Goal: Task Accomplishment & Management: Manage account settings

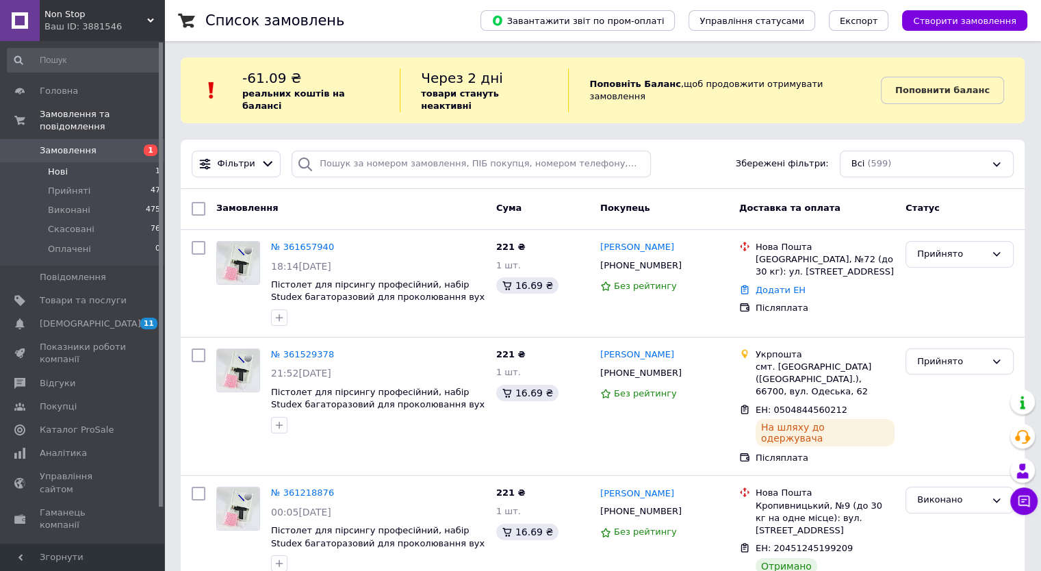
click at [83, 162] on li "Нові 1" at bounding box center [84, 171] width 168 height 19
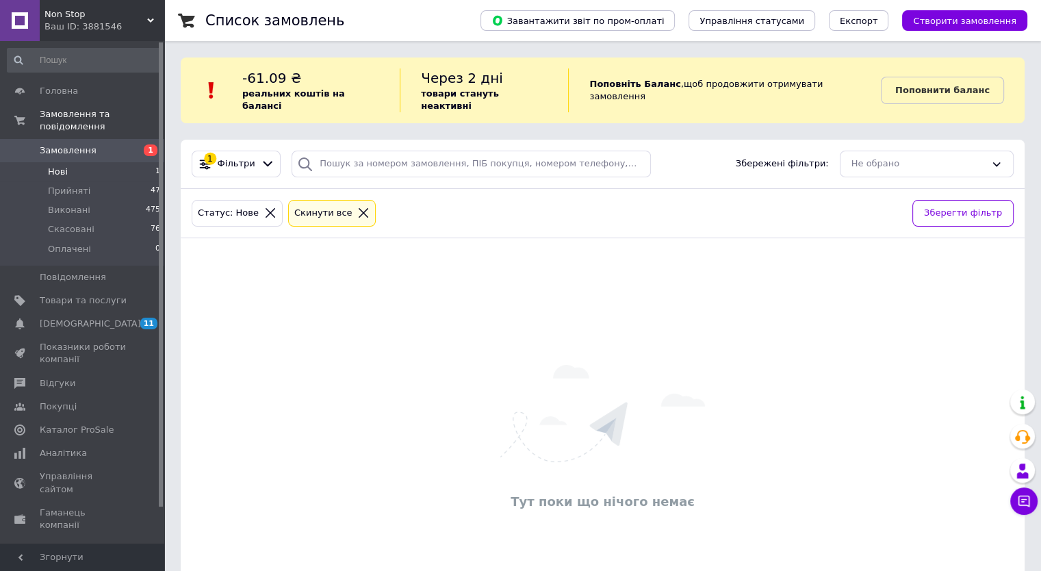
click at [86, 144] on span "Замовлення" at bounding box center [68, 150] width 57 height 12
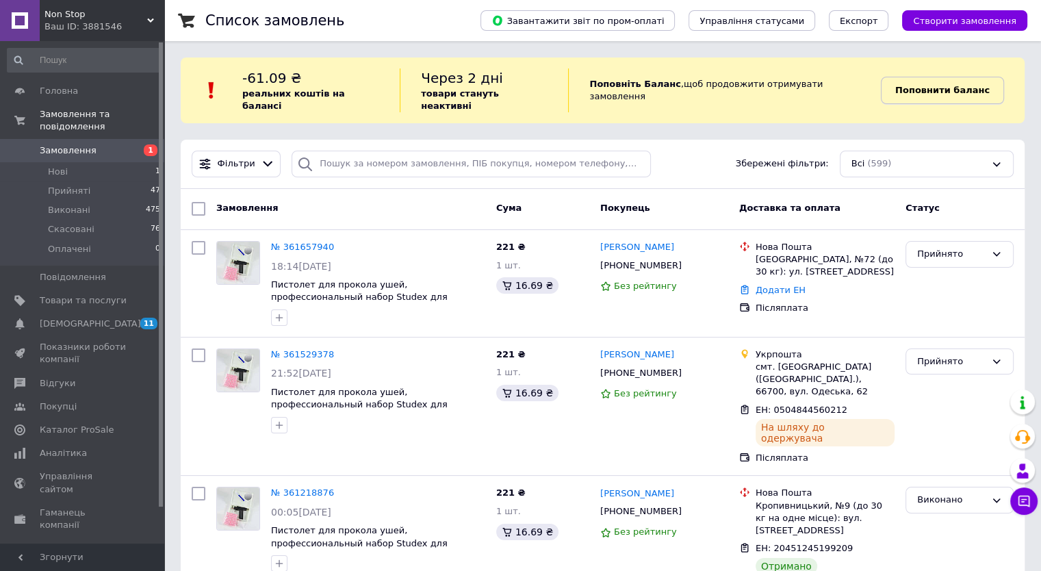
click at [917, 91] on link "Поповнити баланс" at bounding box center [942, 90] width 123 height 27
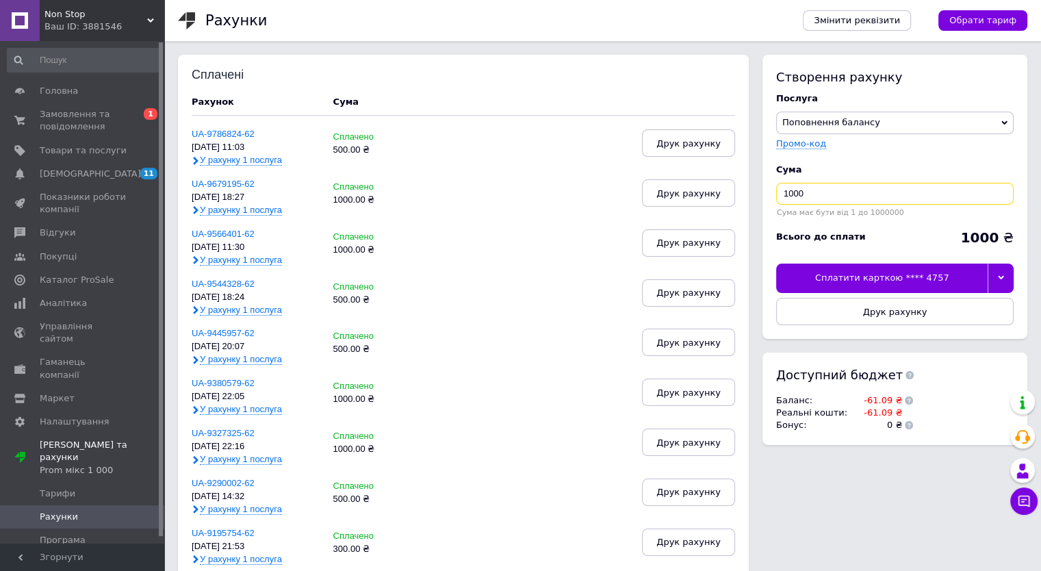
click at [887, 196] on input "1000" at bounding box center [895, 194] width 238 height 22
type input "200"
click at [995, 278] on div at bounding box center [1001, 278] width 26 height 29
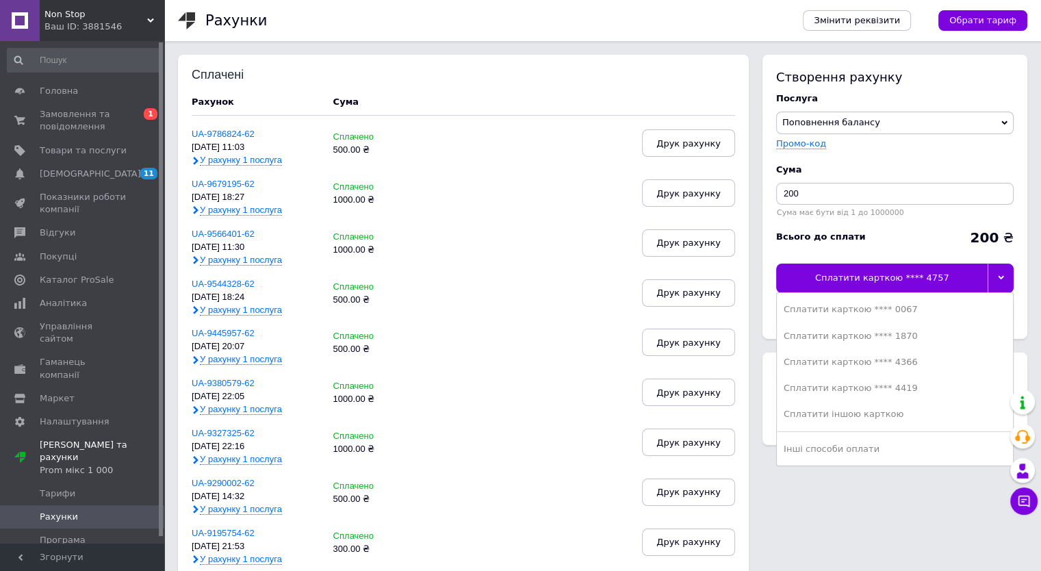
click at [915, 281] on div "Сплатити карткою **** 4757" at bounding box center [882, 278] width 212 height 29
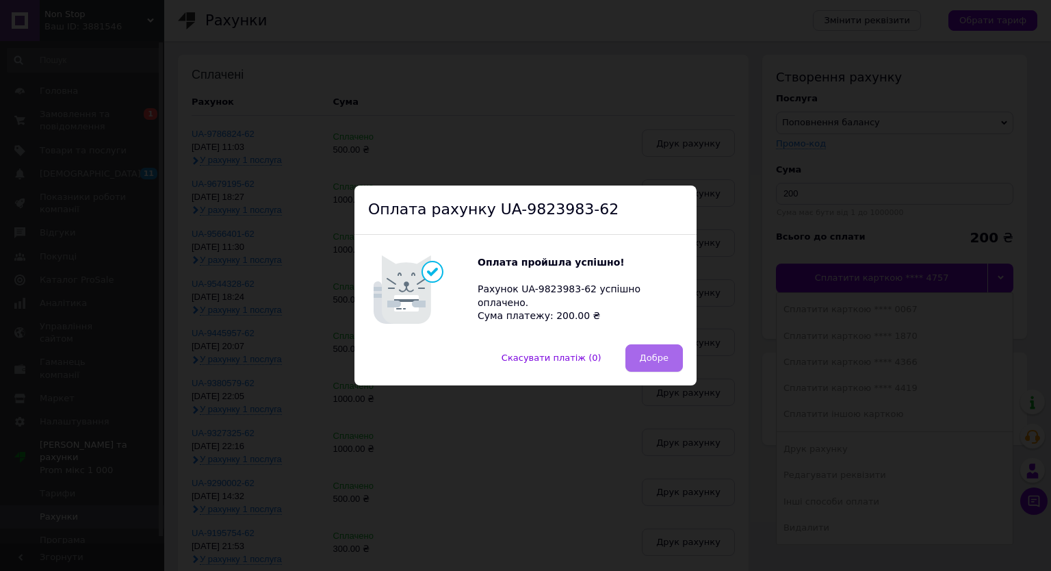
click at [662, 362] on span "Добре" at bounding box center [654, 358] width 29 height 10
